Goal: Book appointment/travel/reservation

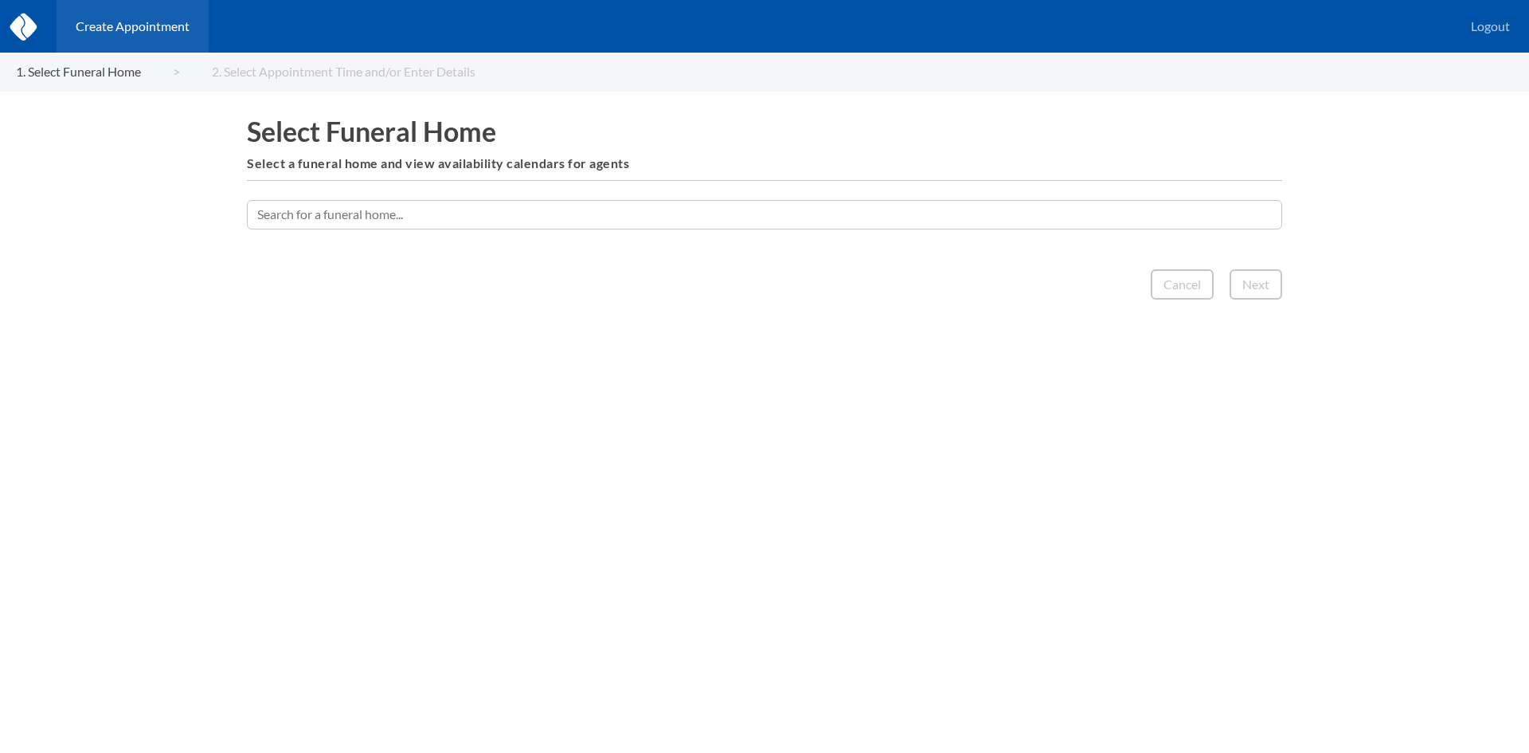
click at [582, 221] on input "text" at bounding box center [764, 214] width 1035 height 29
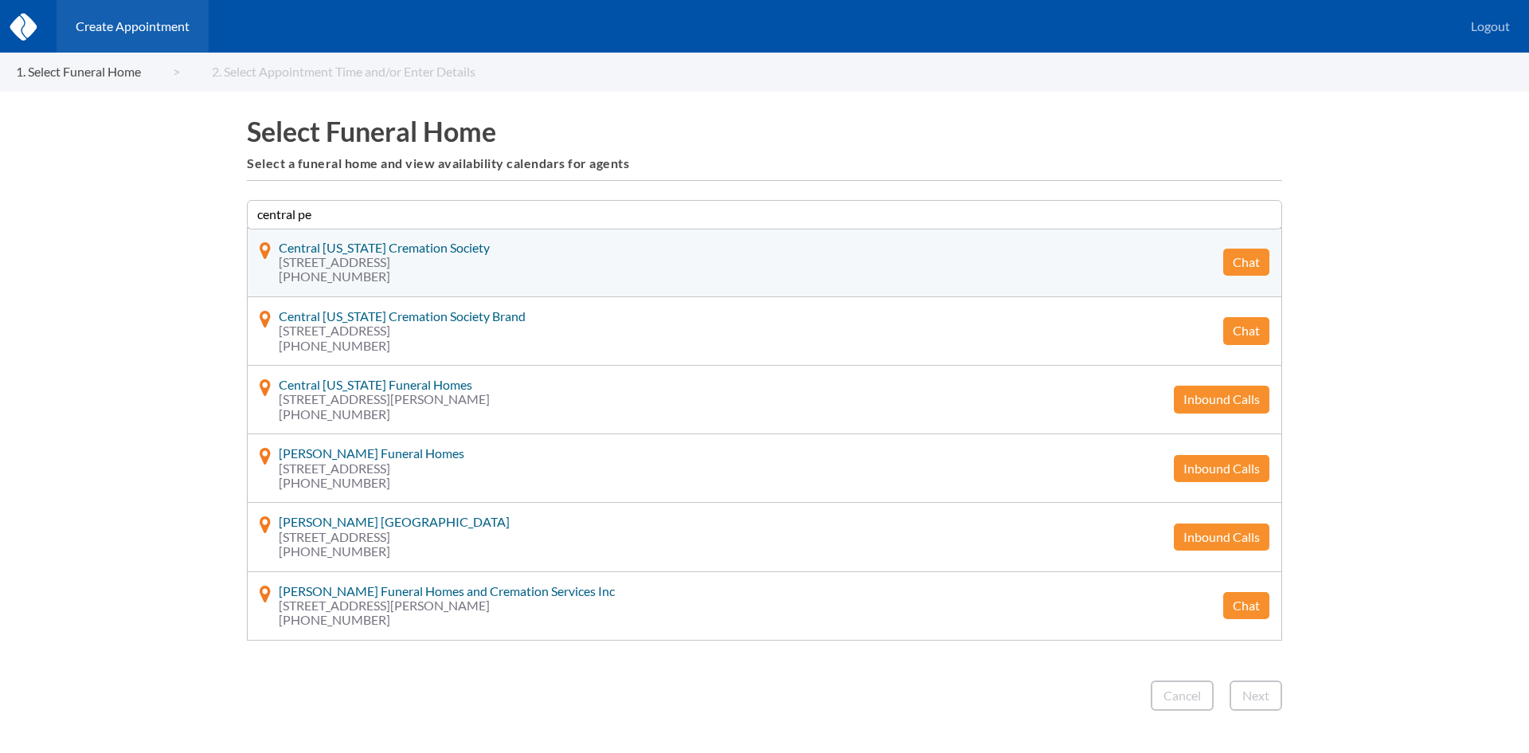
type input "central pe"
click at [1231, 262] on button "Chat" at bounding box center [1246, 261] width 46 height 27
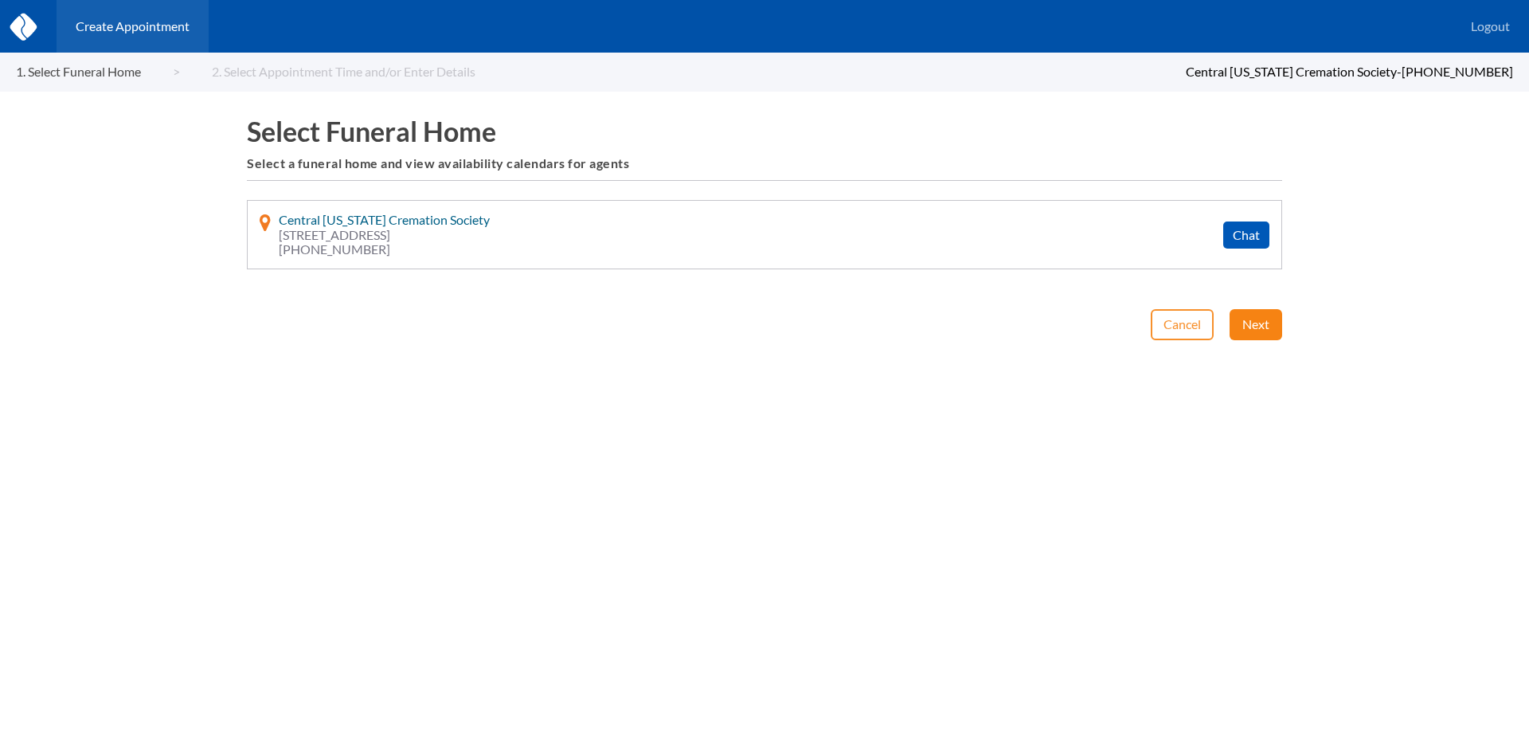
click at [1242, 323] on button "Next" at bounding box center [1256, 324] width 53 height 30
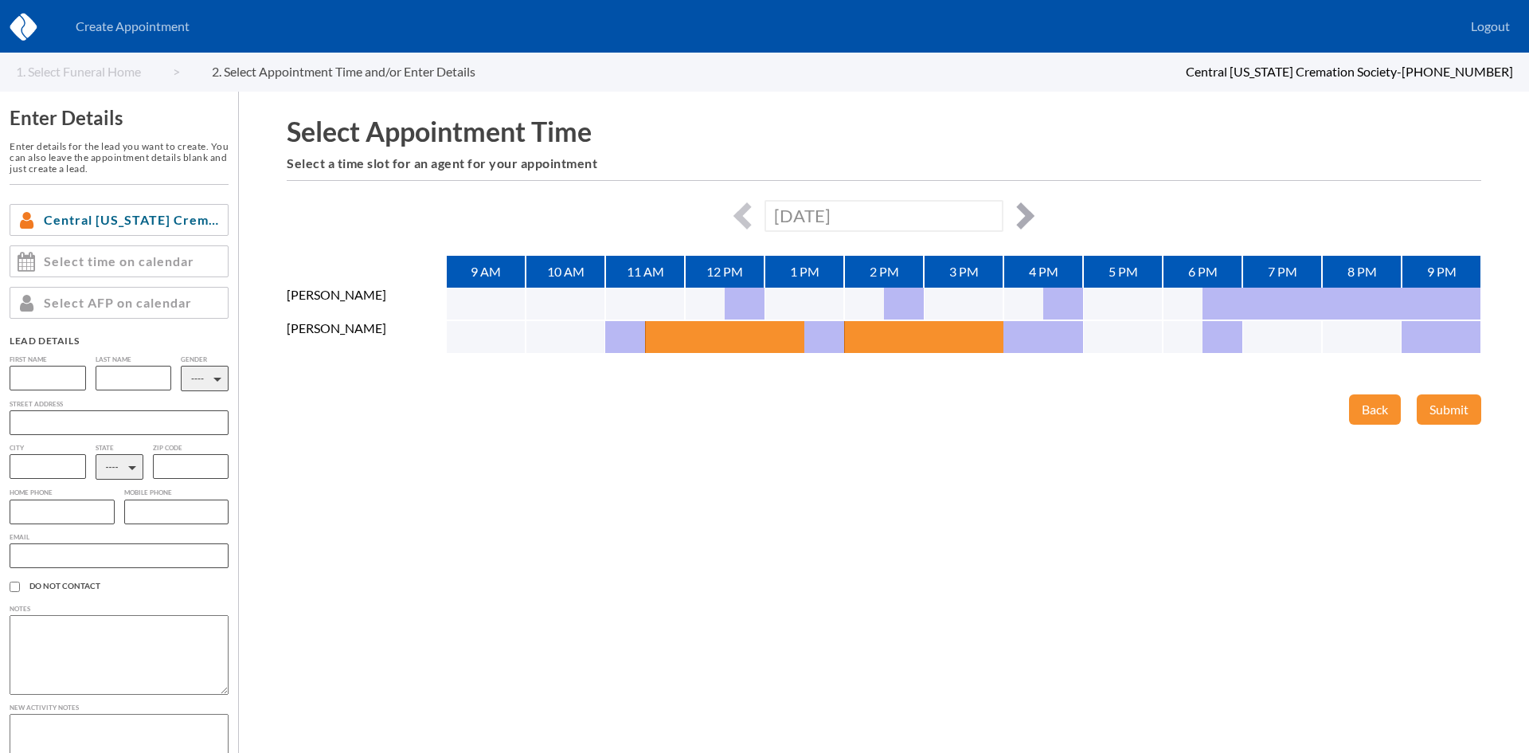
click at [1025, 218] on button "button" at bounding box center [1020, 215] width 27 height 27
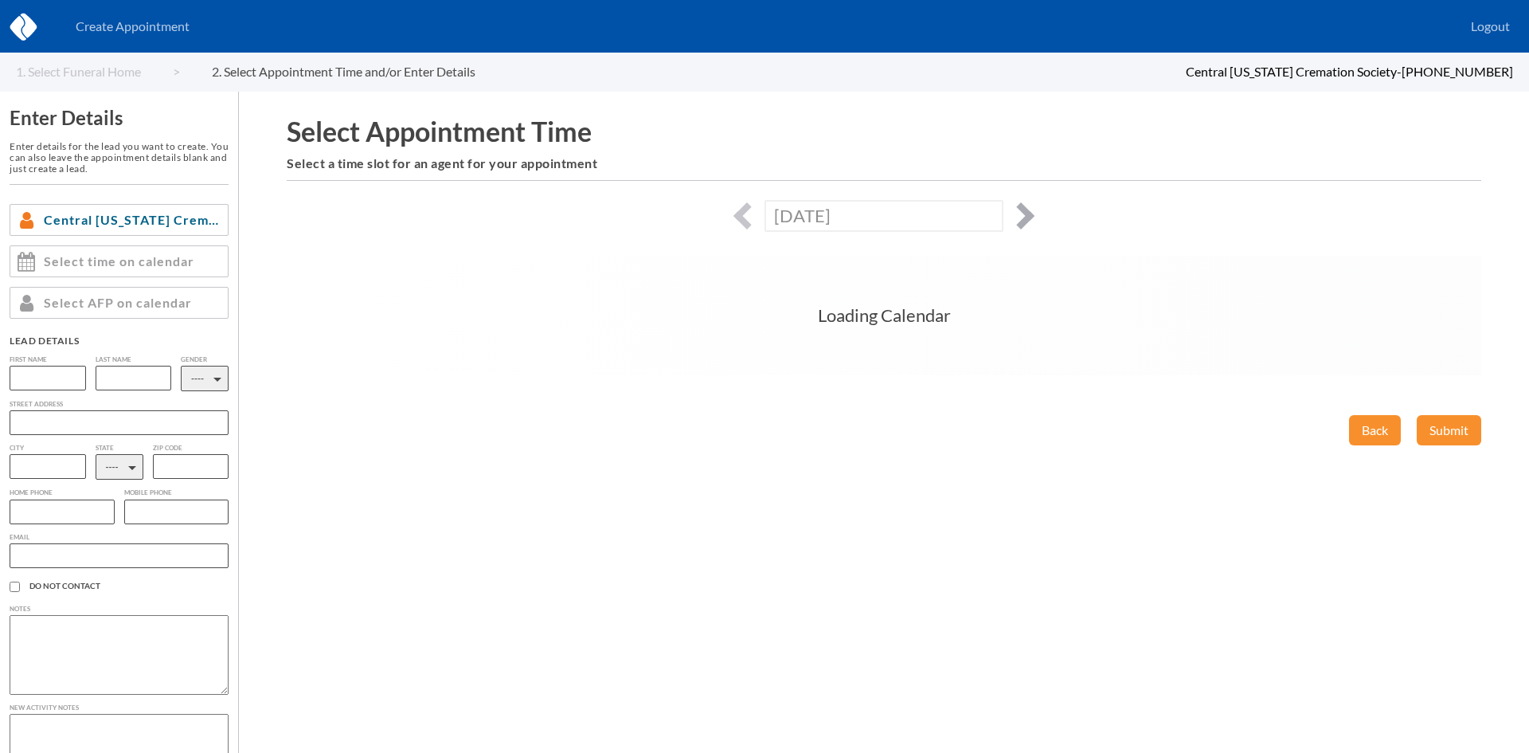
click at [1025, 218] on button "button" at bounding box center [1020, 215] width 27 height 27
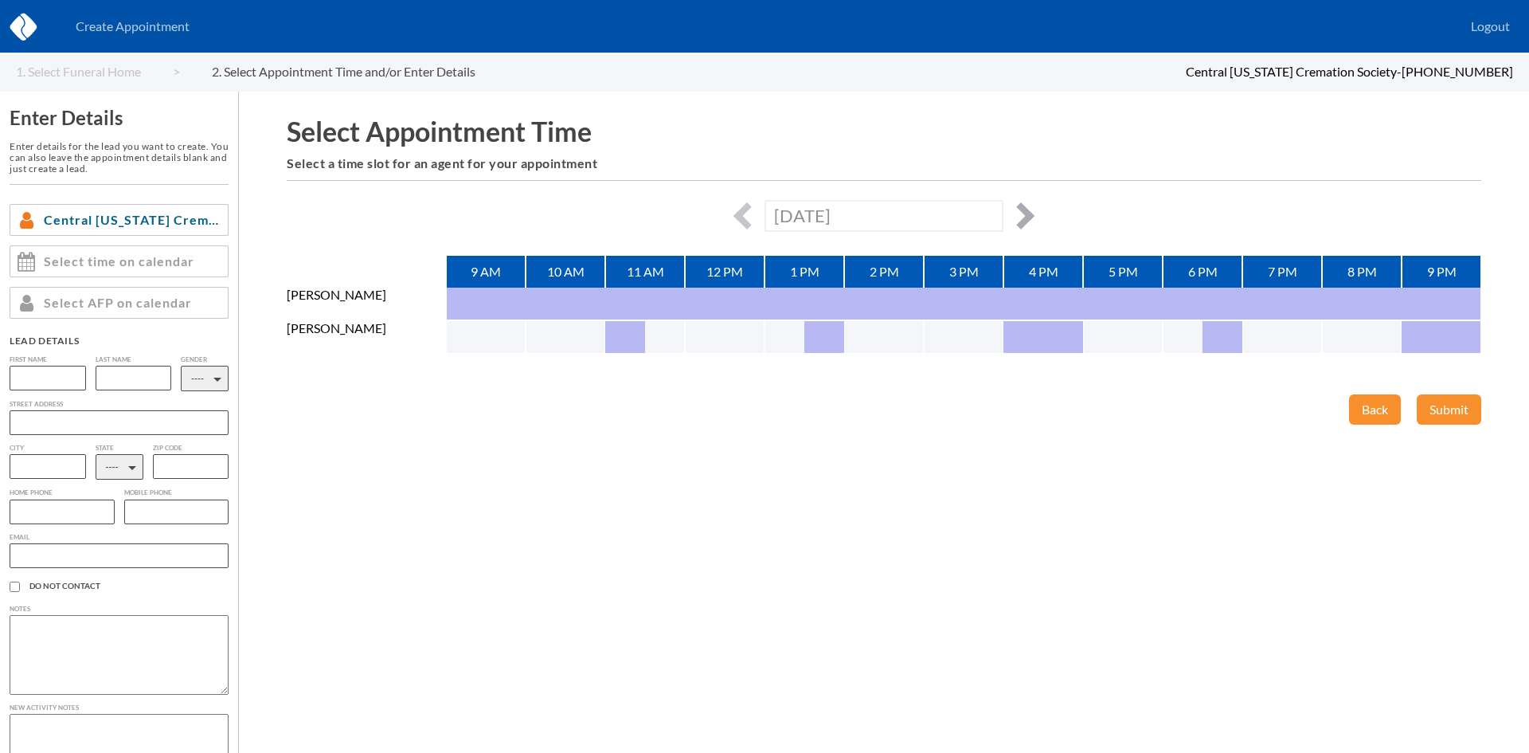
click at [1025, 218] on button "button" at bounding box center [1020, 215] width 27 height 27
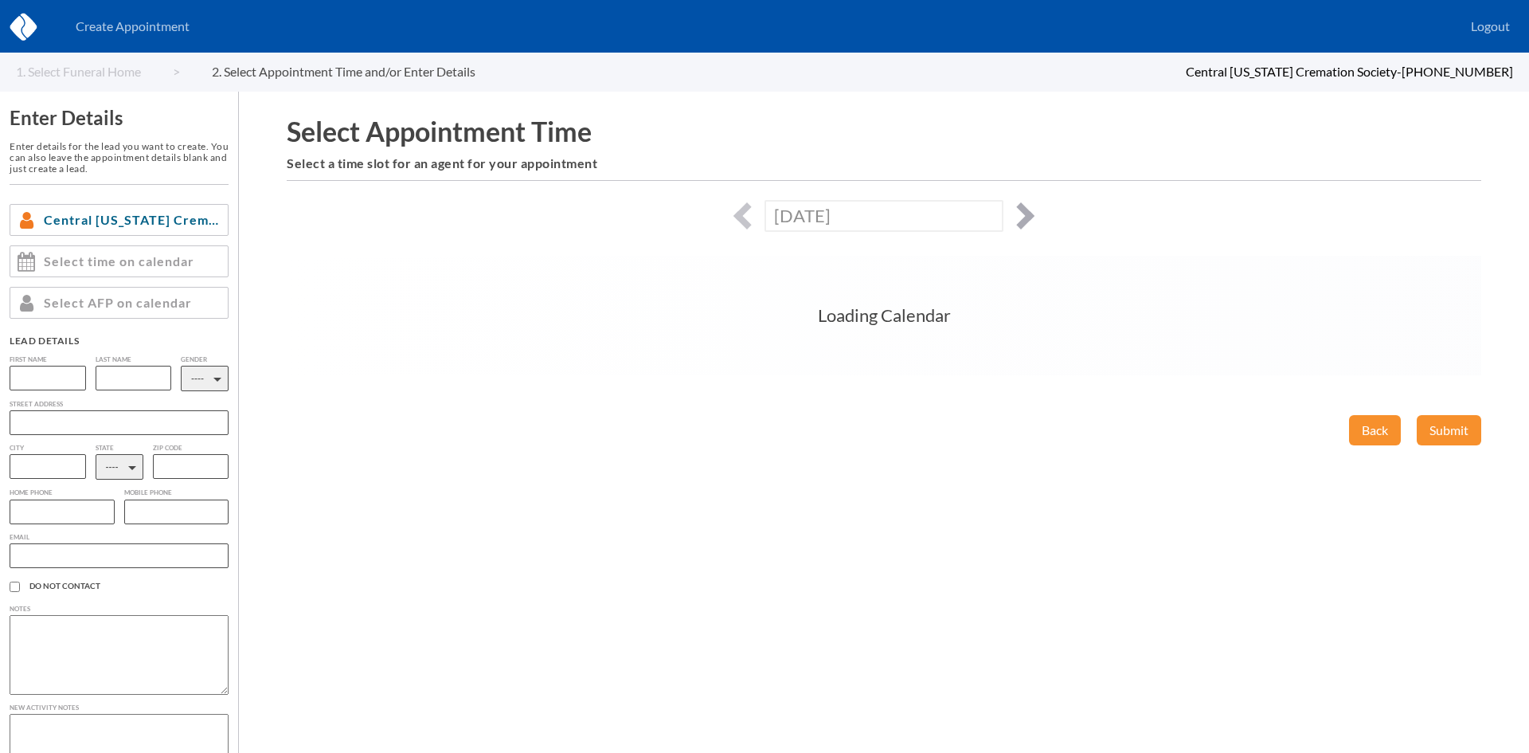
click at [1025, 218] on button "button" at bounding box center [1020, 215] width 27 height 27
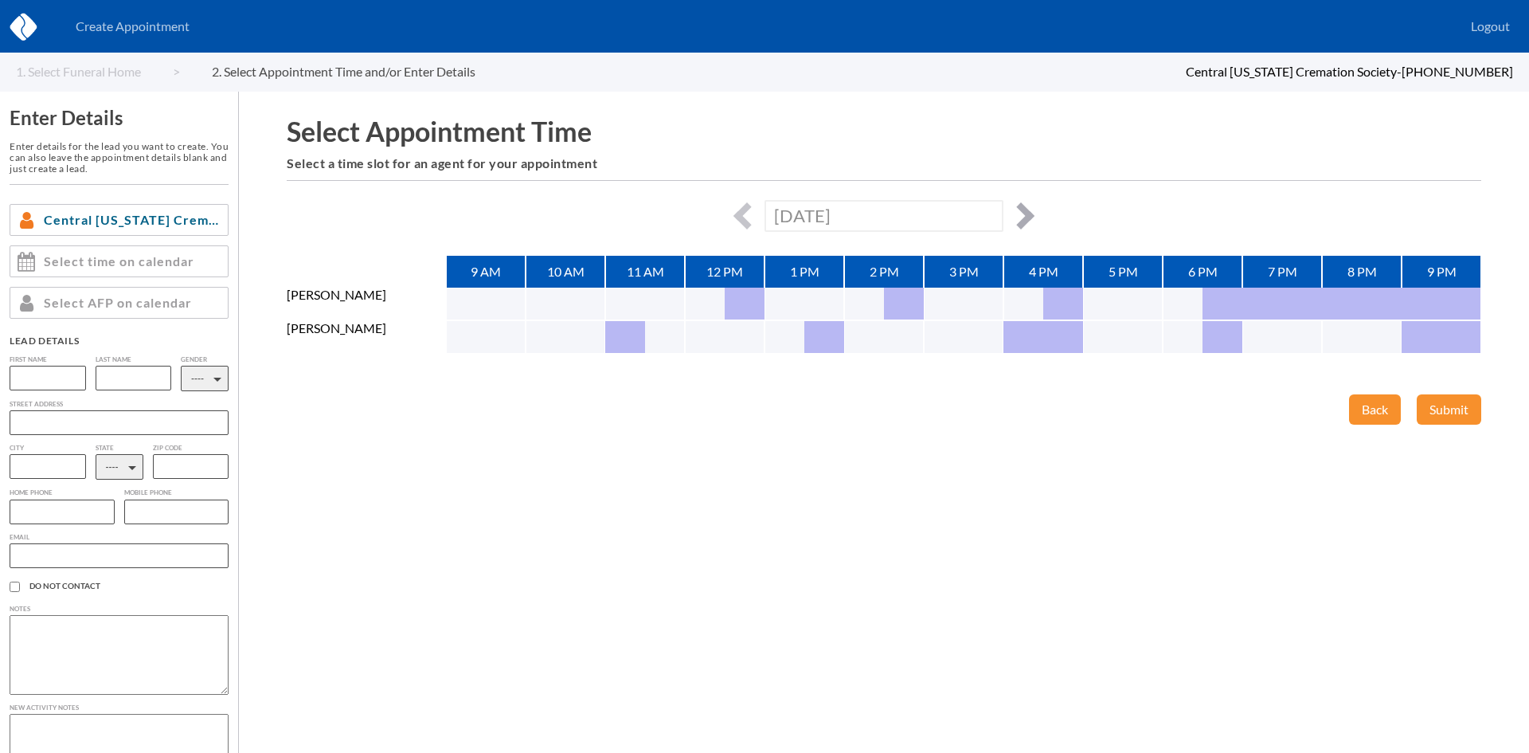
click at [1025, 218] on button "button" at bounding box center [1020, 215] width 27 height 27
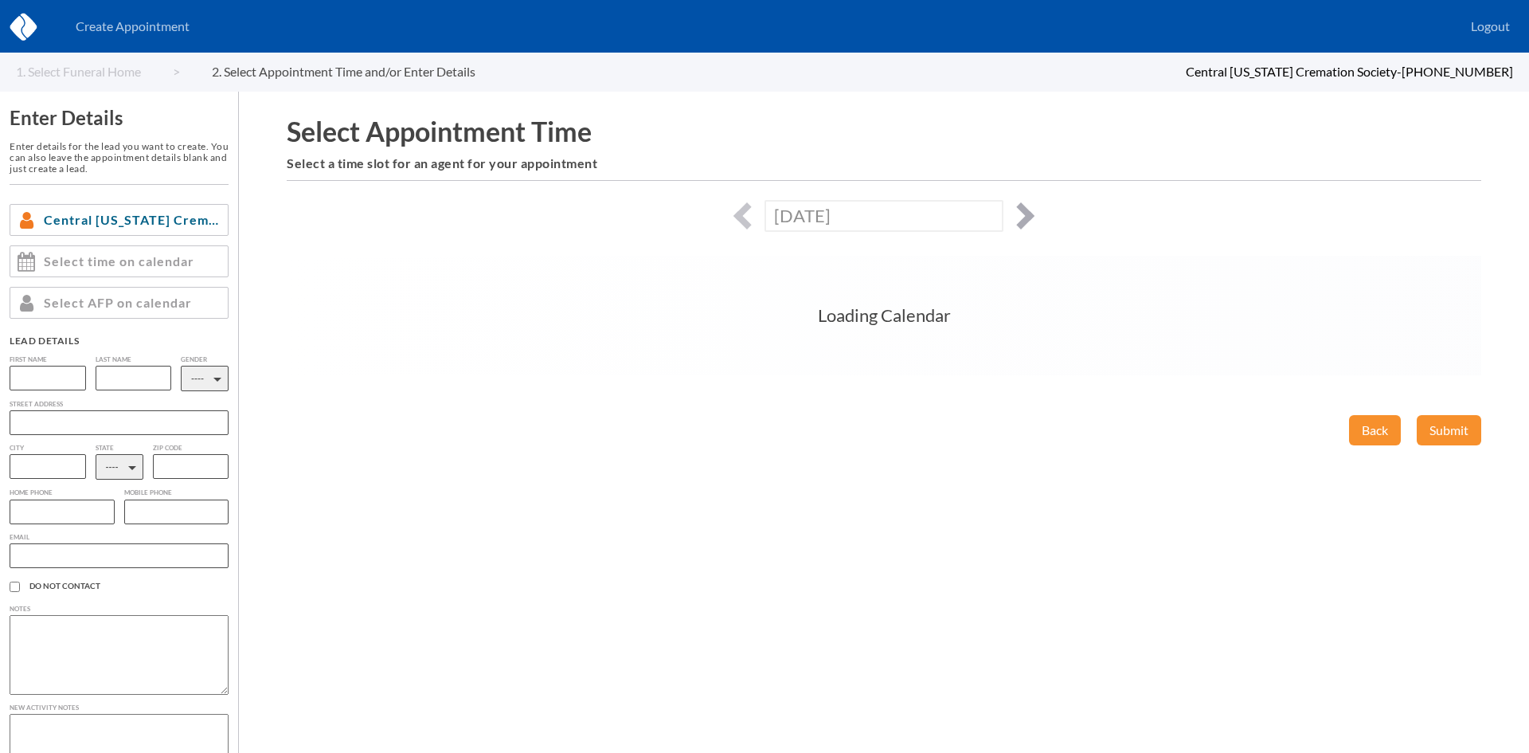
click at [1025, 218] on button "button" at bounding box center [1020, 215] width 27 height 27
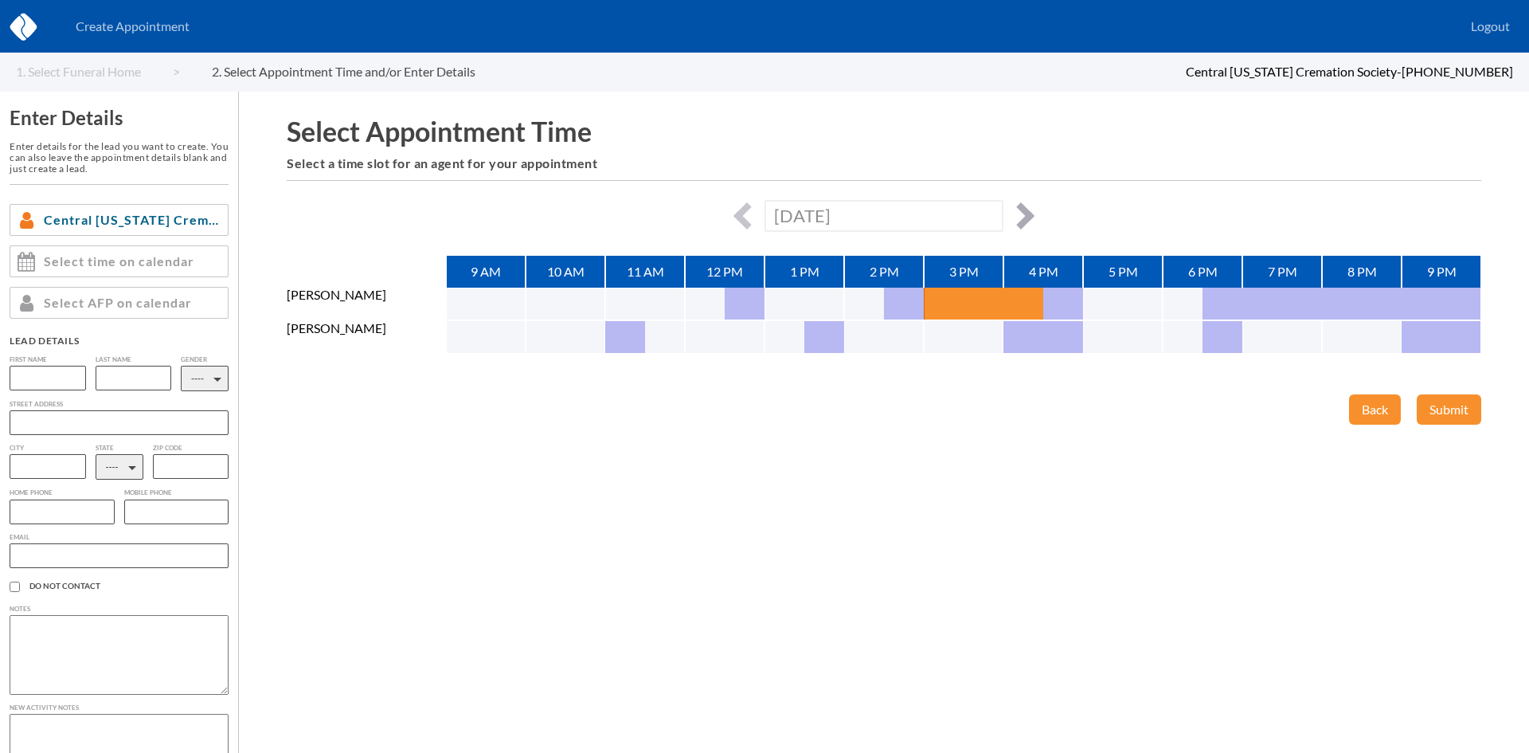
click at [1025, 218] on button "button" at bounding box center [1020, 215] width 27 height 27
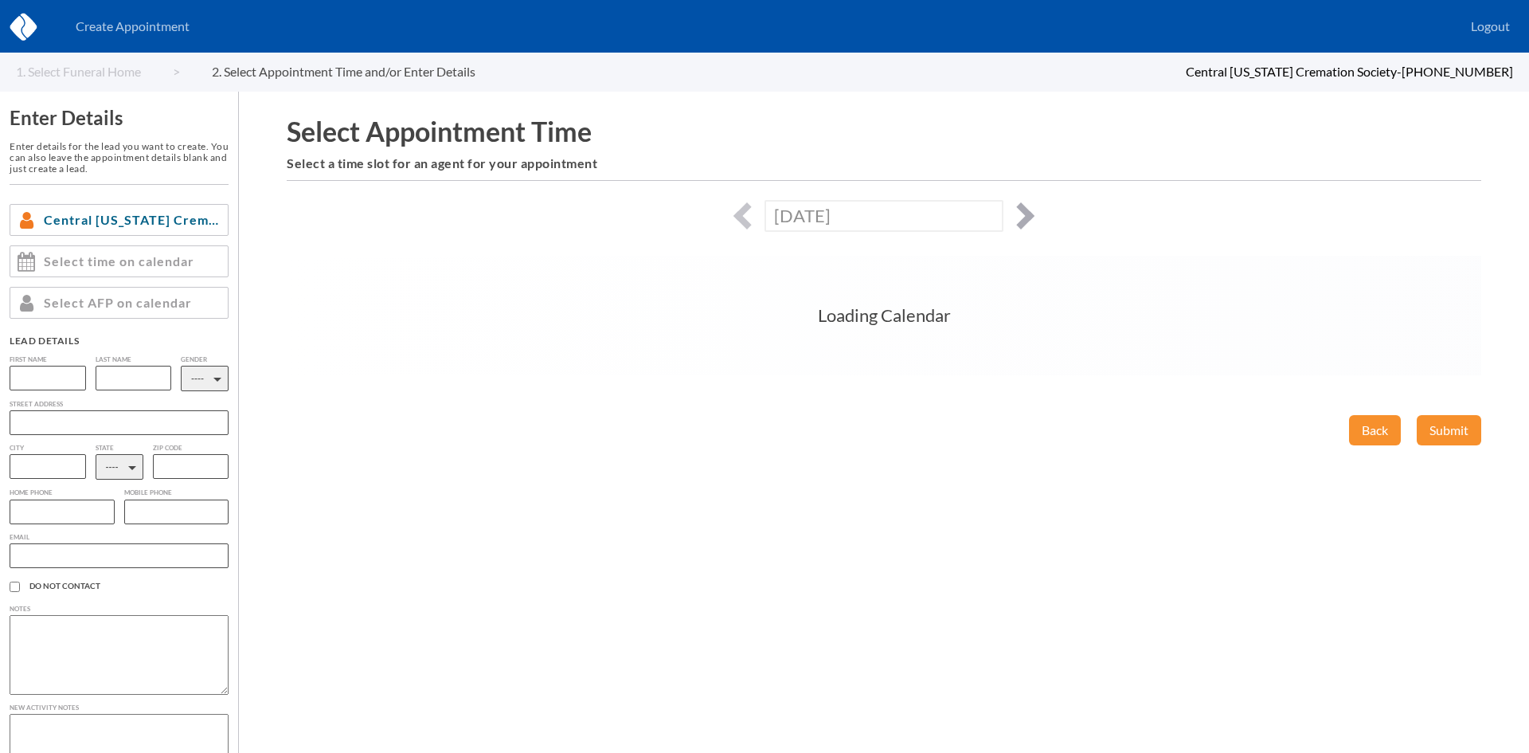
click at [1025, 218] on button "button" at bounding box center [1020, 215] width 27 height 27
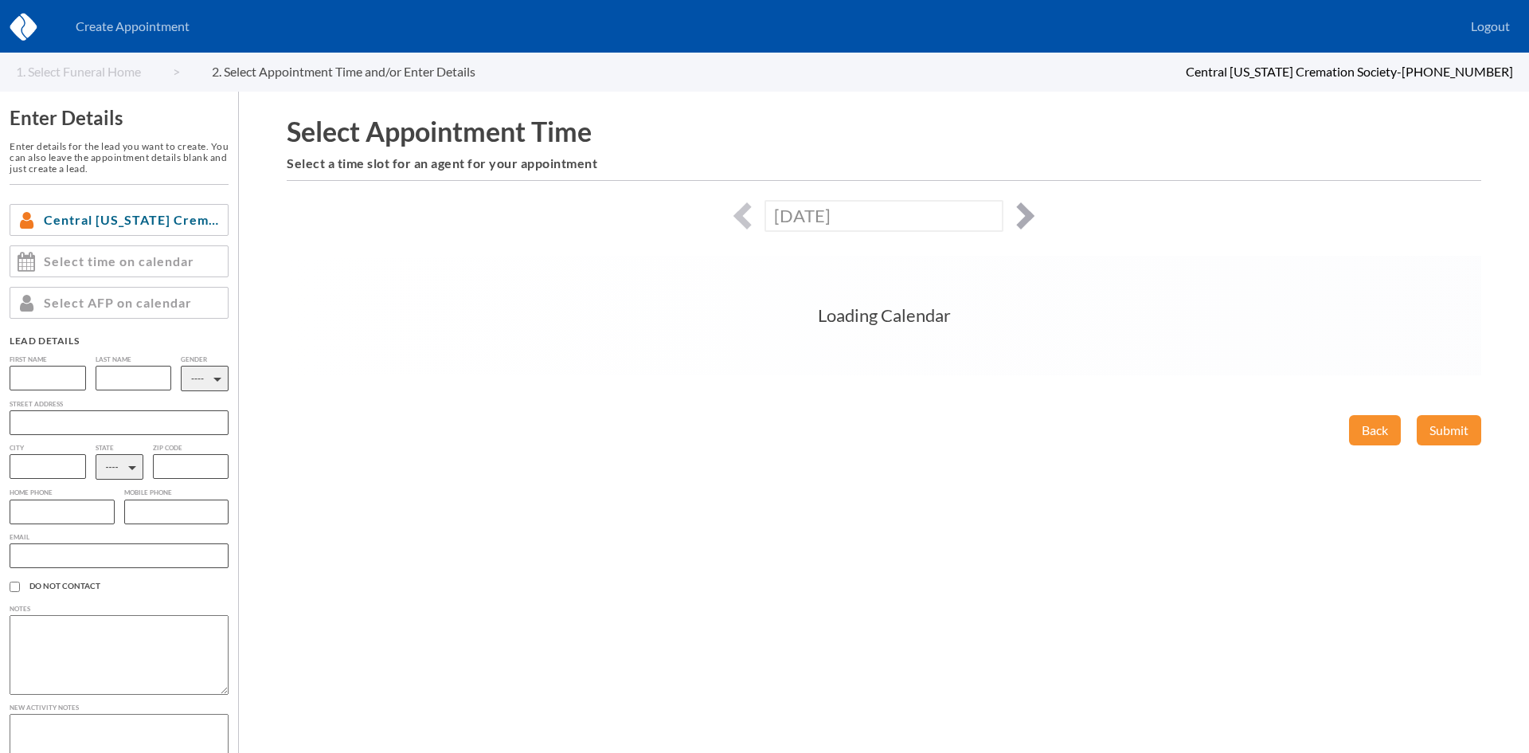
click at [1025, 218] on button "button" at bounding box center [1020, 215] width 27 height 27
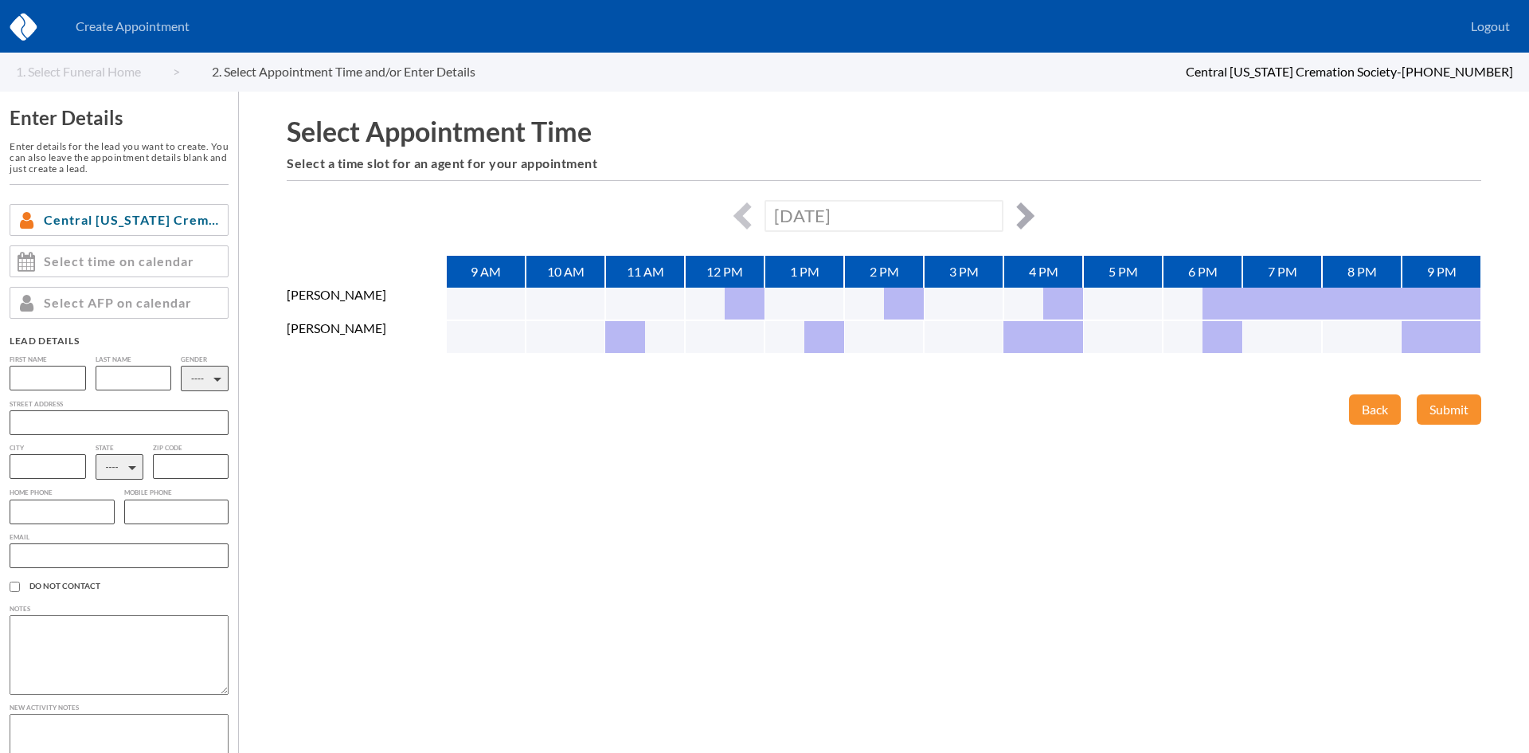
click at [1025, 218] on button "button" at bounding box center [1020, 215] width 27 height 27
click at [1019, 216] on button "button" at bounding box center [1020, 215] width 27 height 27
click at [1019, 223] on button "button" at bounding box center [1020, 215] width 27 height 27
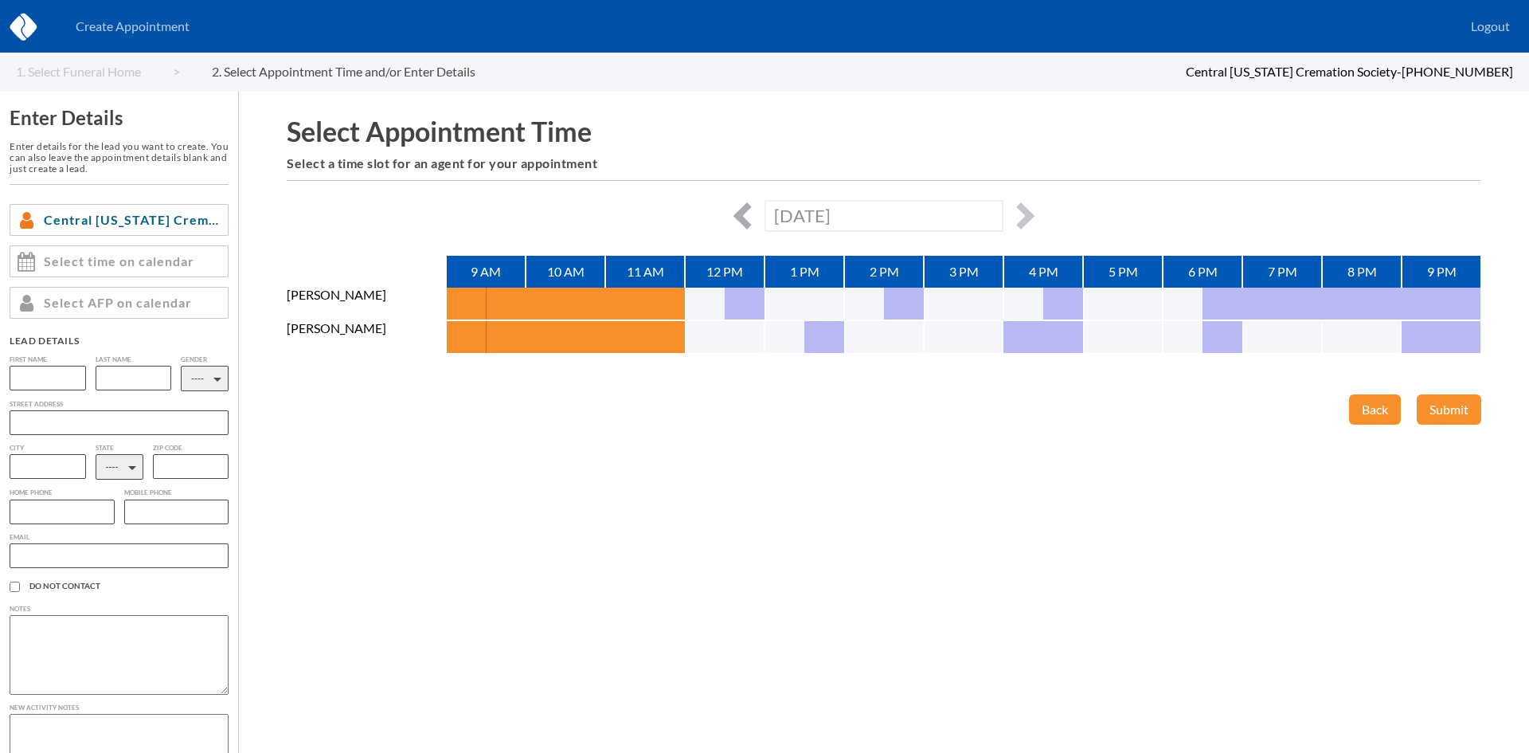
click at [752, 215] on button "button" at bounding box center [746, 215] width 27 height 27
type input "[DATE]"
